Goal: Task Accomplishment & Management: Manage account settings

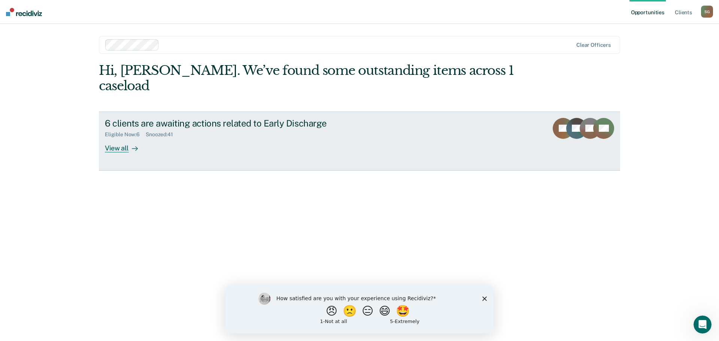
click at [116, 138] on div "View all" at bounding box center [126, 145] width 42 height 15
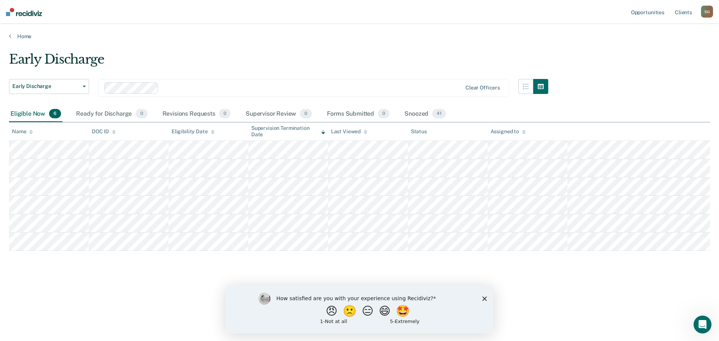
click at [489, 297] on div "How satisfied are you with your experience using Recidiviz? 😠 🙁 😑 😄 🤩 1 - Not a…" at bounding box center [360, 309] width 268 height 48
click at [486, 300] on polygon "Close survey" at bounding box center [485, 298] width 4 height 4
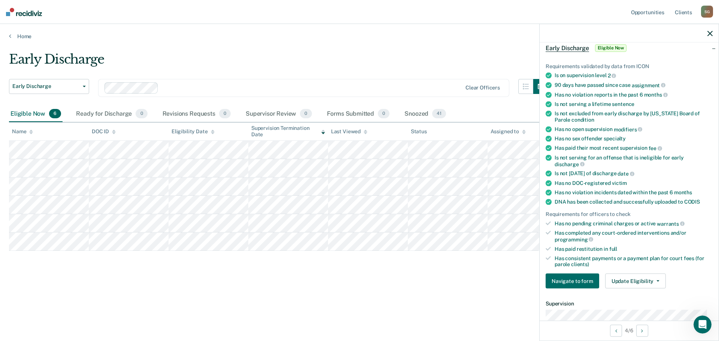
scroll to position [75, 0]
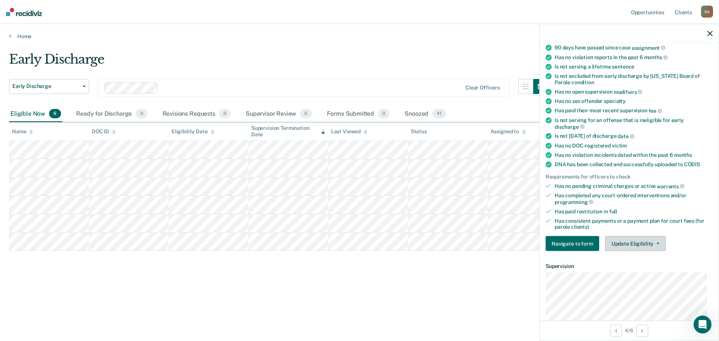
click at [634, 240] on button "Update Eligibility" at bounding box center [636, 243] width 61 height 15
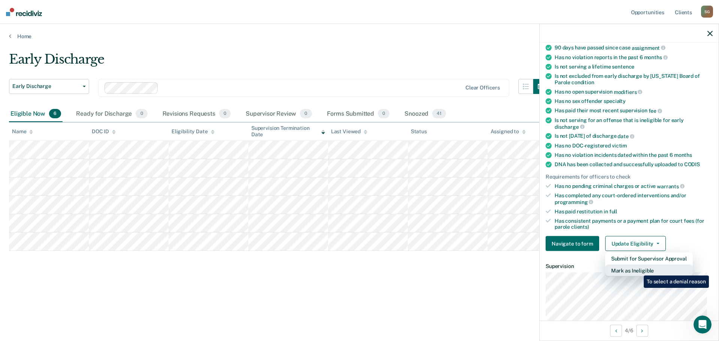
click at [639, 270] on button "Mark as Ineligible" at bounding box center [650, 271] width 88 height 12
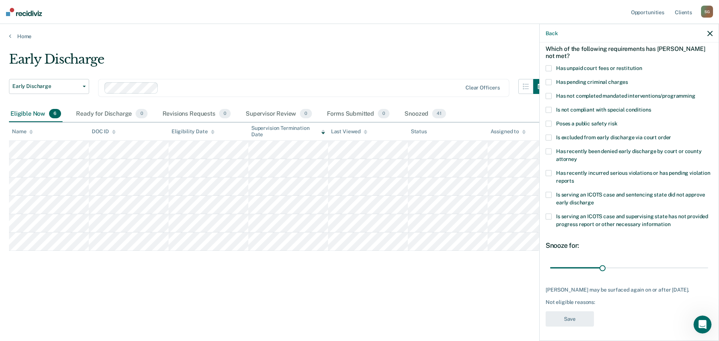
click at [710, 34] on icon "button" at bounding box center [710, 33] width 5 height 5
